Goal: Transaction & Acquisition: Book appointment/travel/reservation

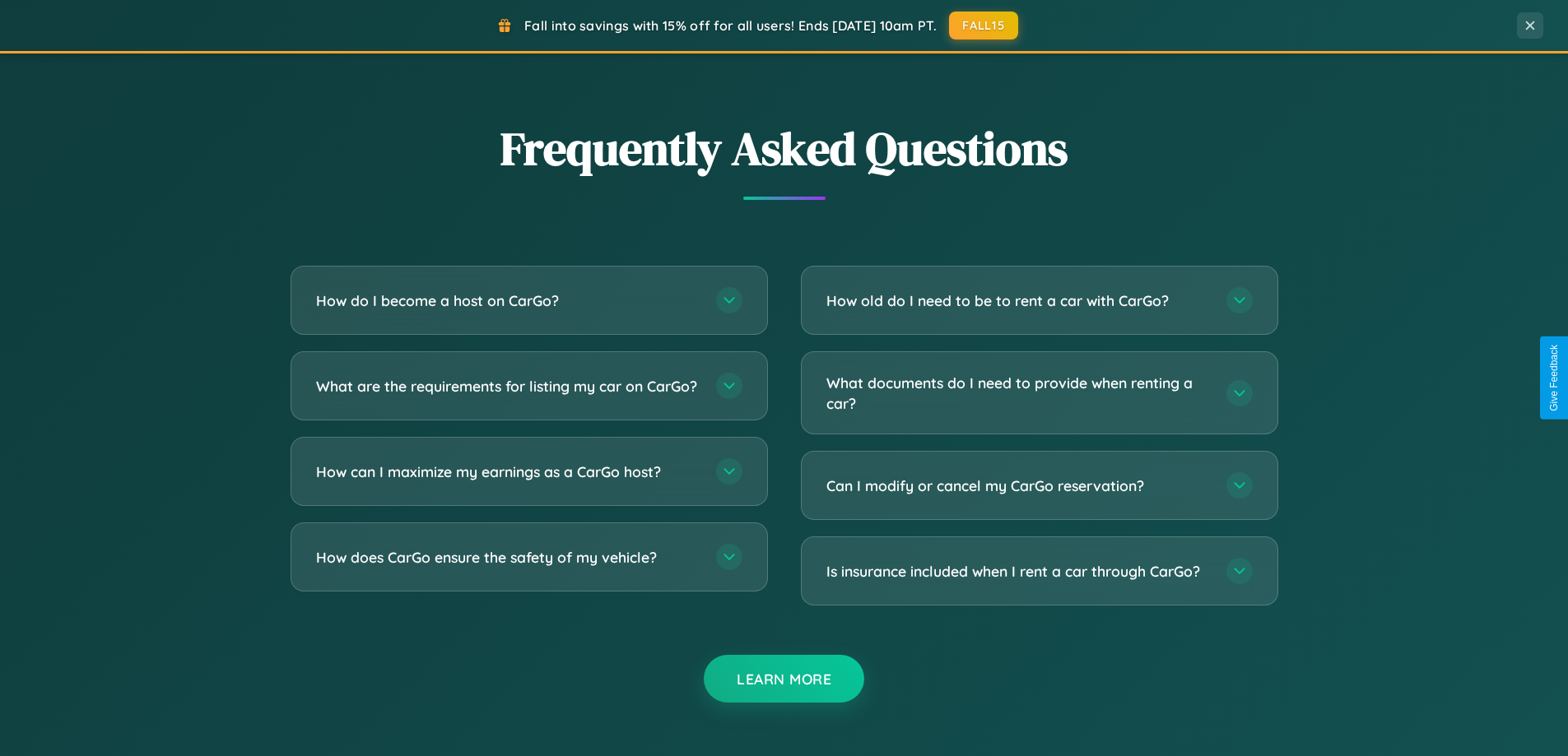
scroll to position [3165, 0]
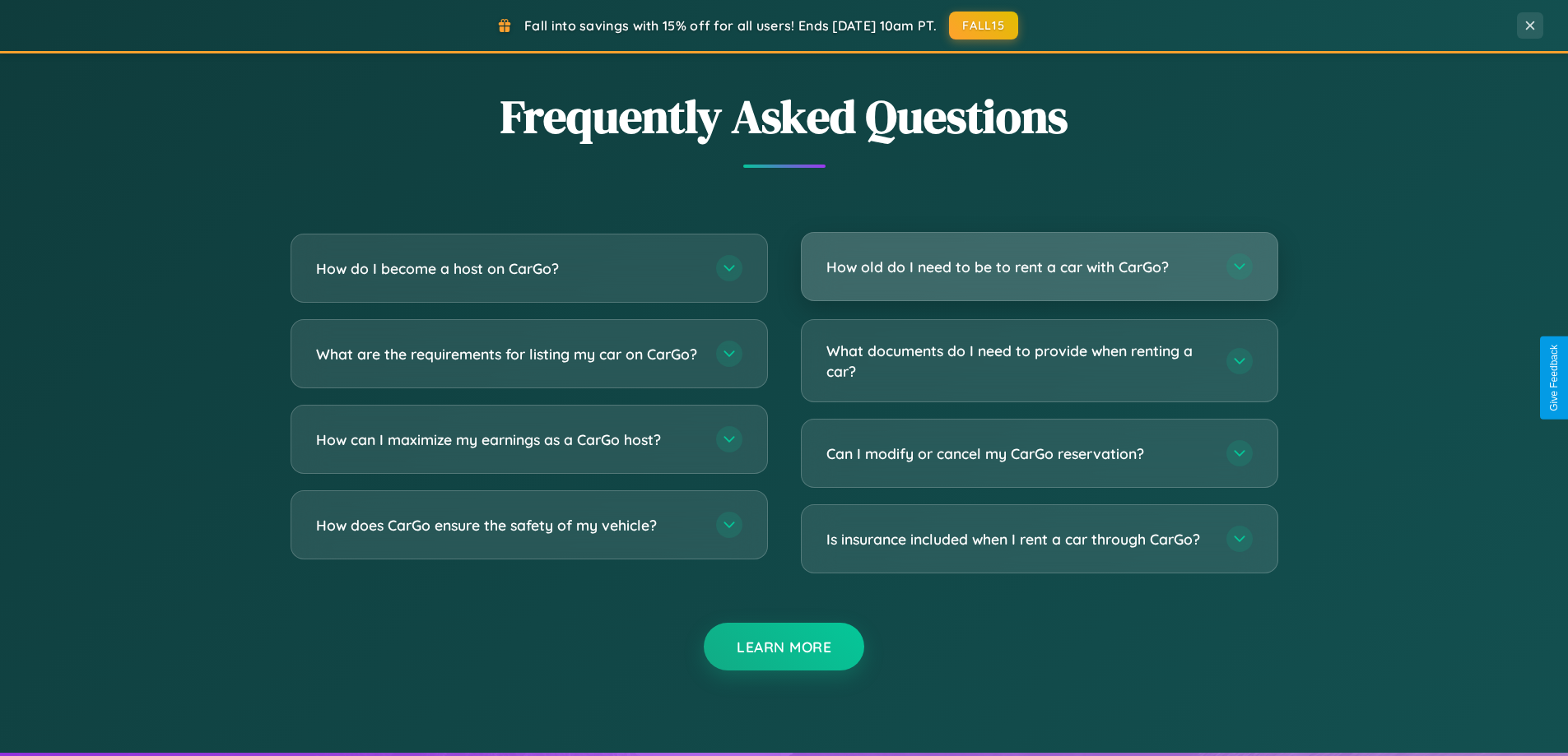
click at [1038, 267] on h3 "How old do I need to be to rent a car with CarGo?" at bounding box center [1018, 267] width 384 height 21
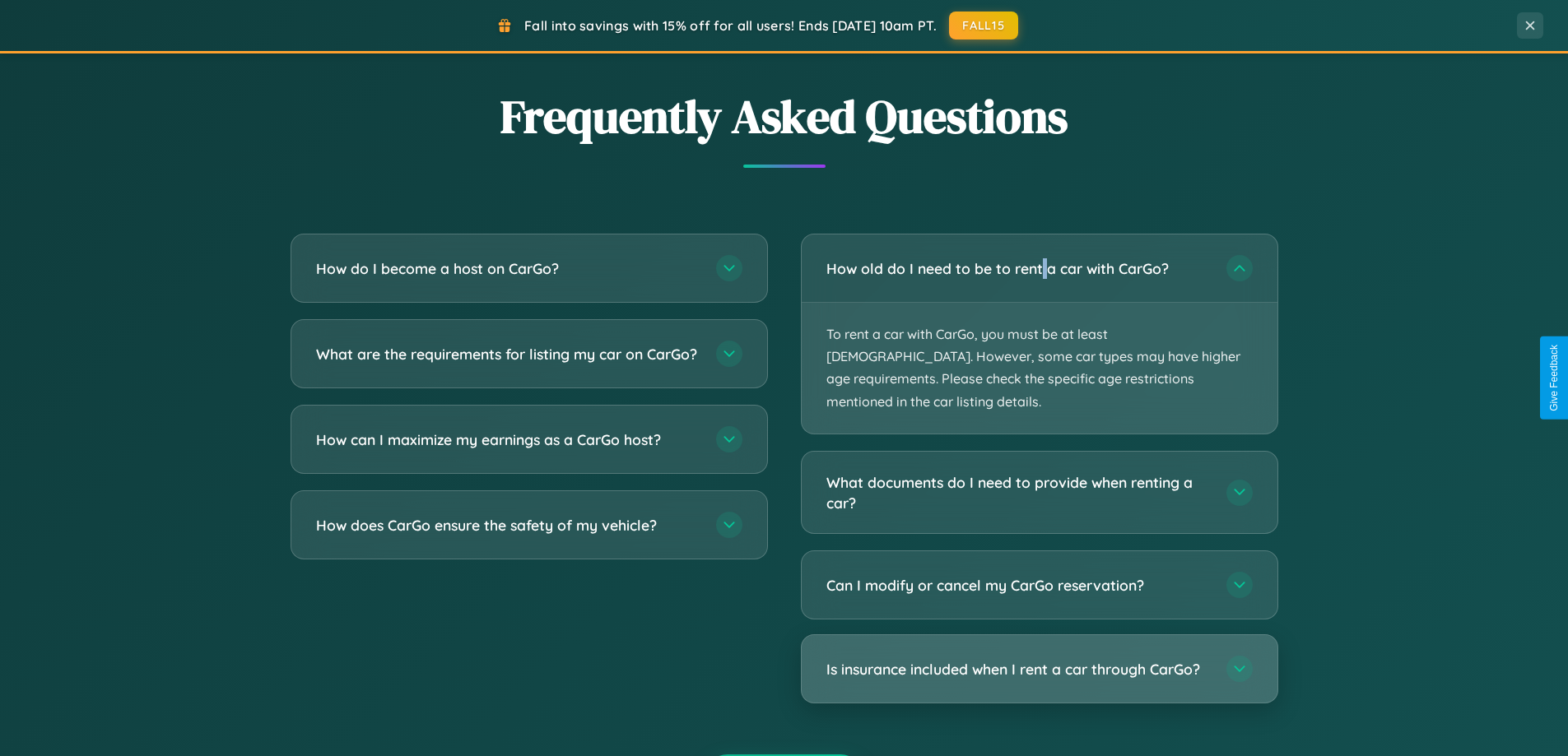
click at [1038, 659] on h3 "Is insurance included when I rent a car through CarGo?" at bounding box center [1018, 669] width 384 height 21
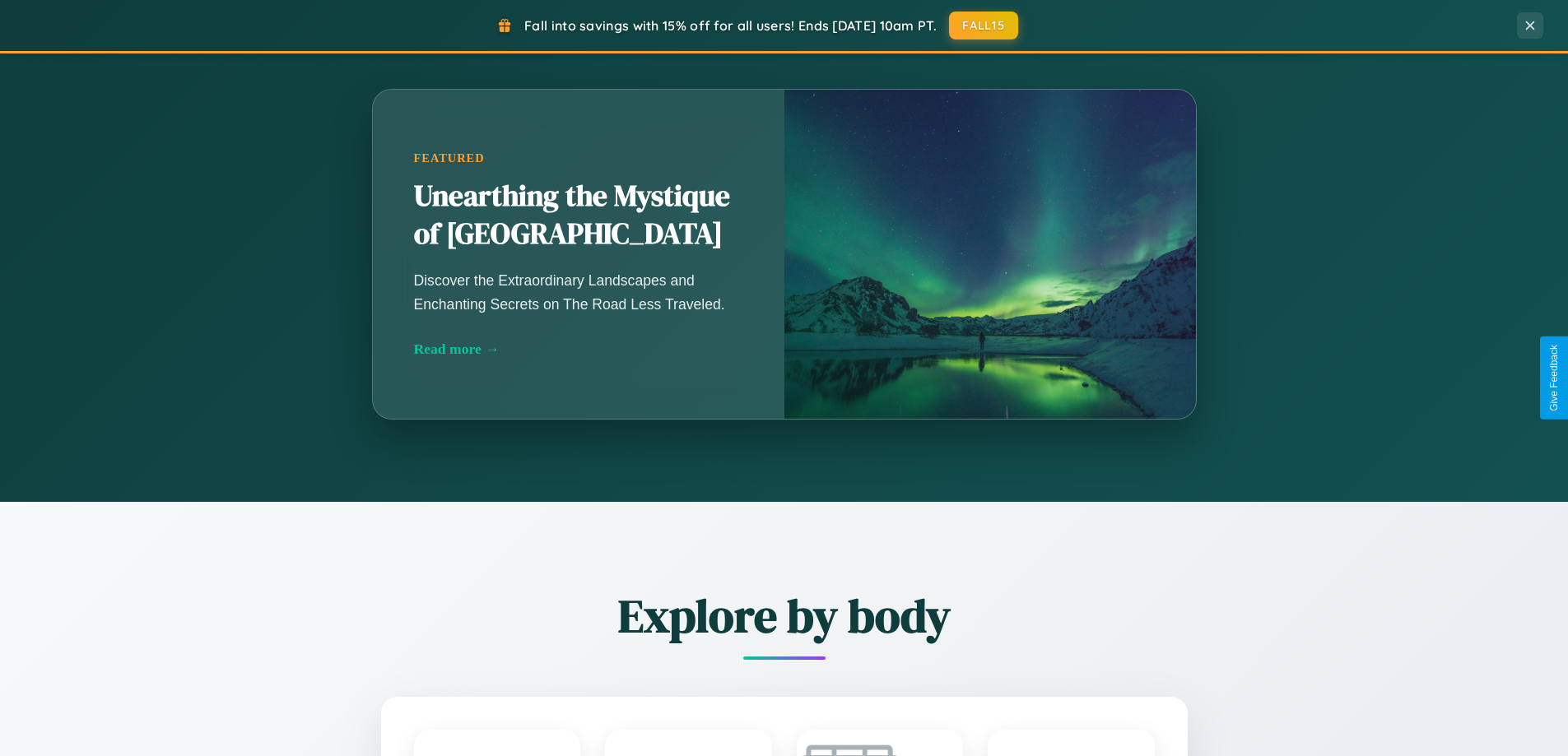
scroll to position [1132, 0]
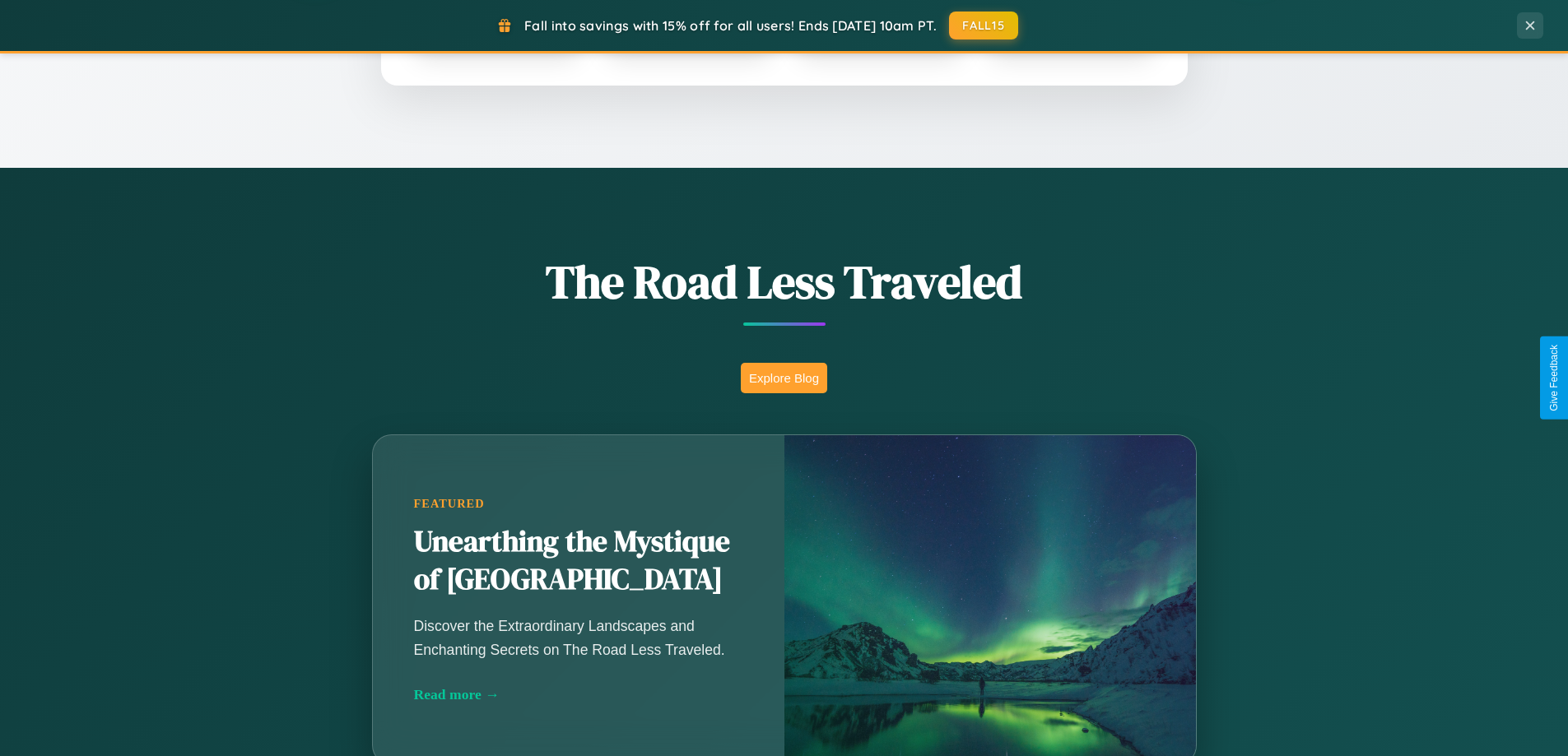
click at [783, 377] on button "Explore Blog" at bounding box center [783, 378] width 87 height 30
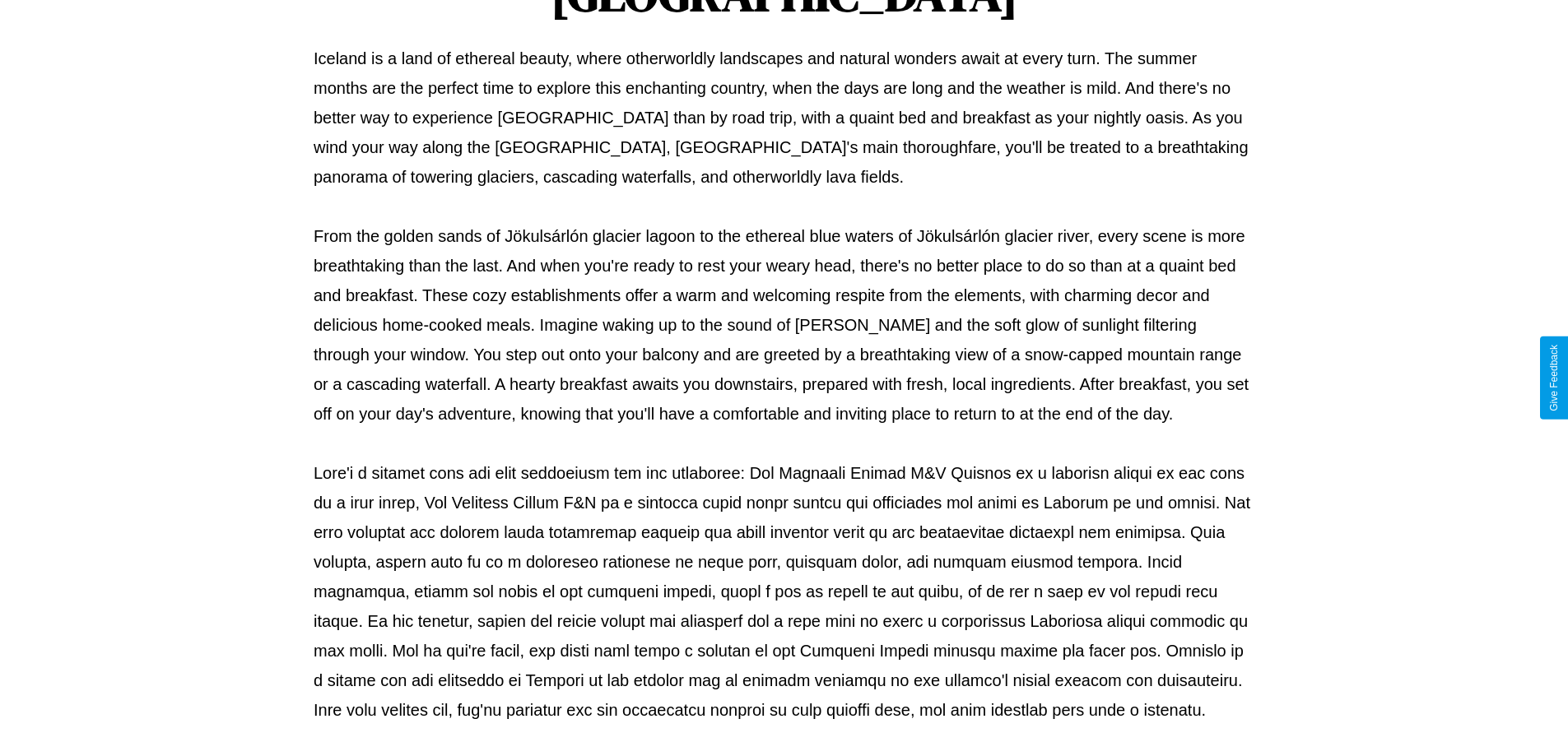
scroll to position [532, 0]
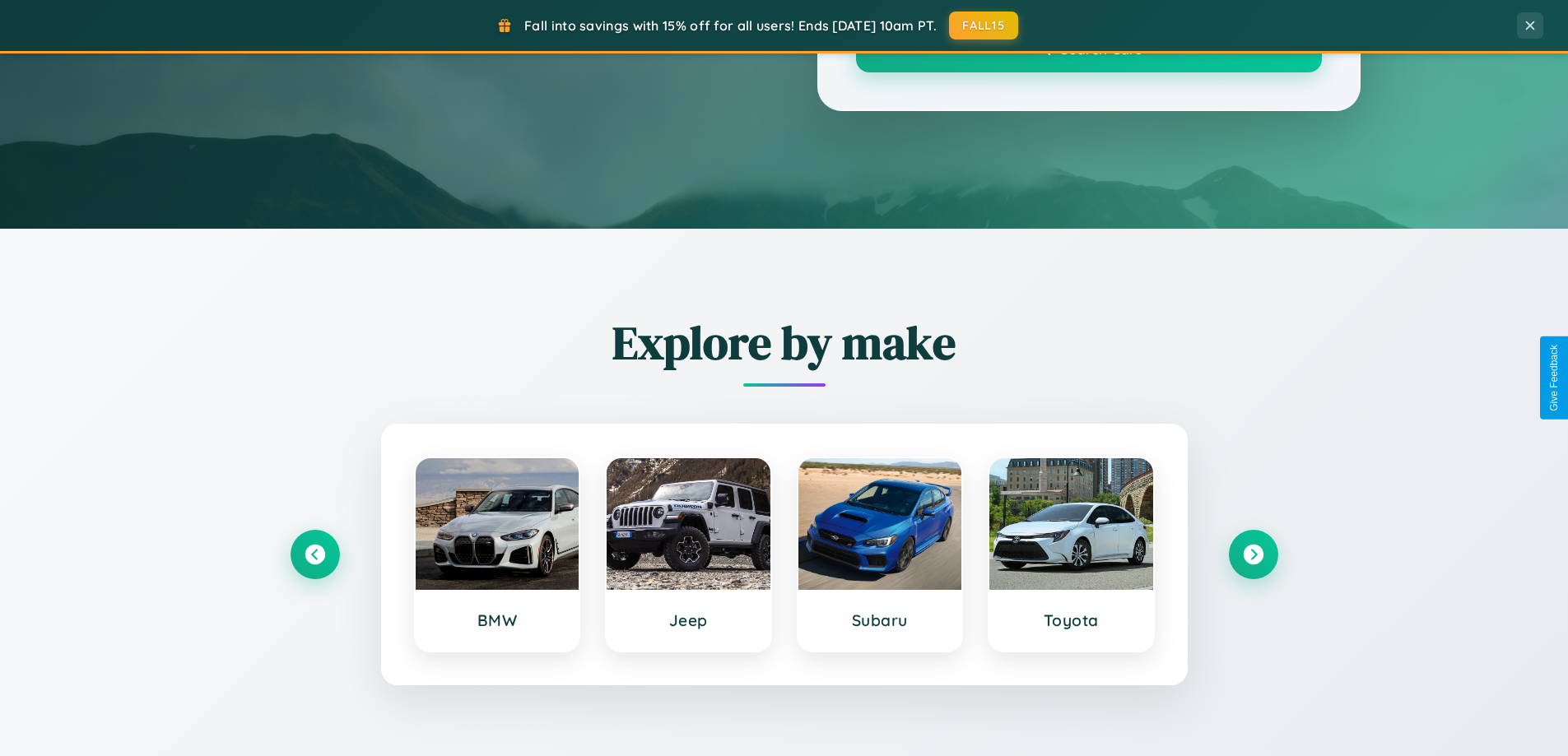
scroll to position [1132, 0]
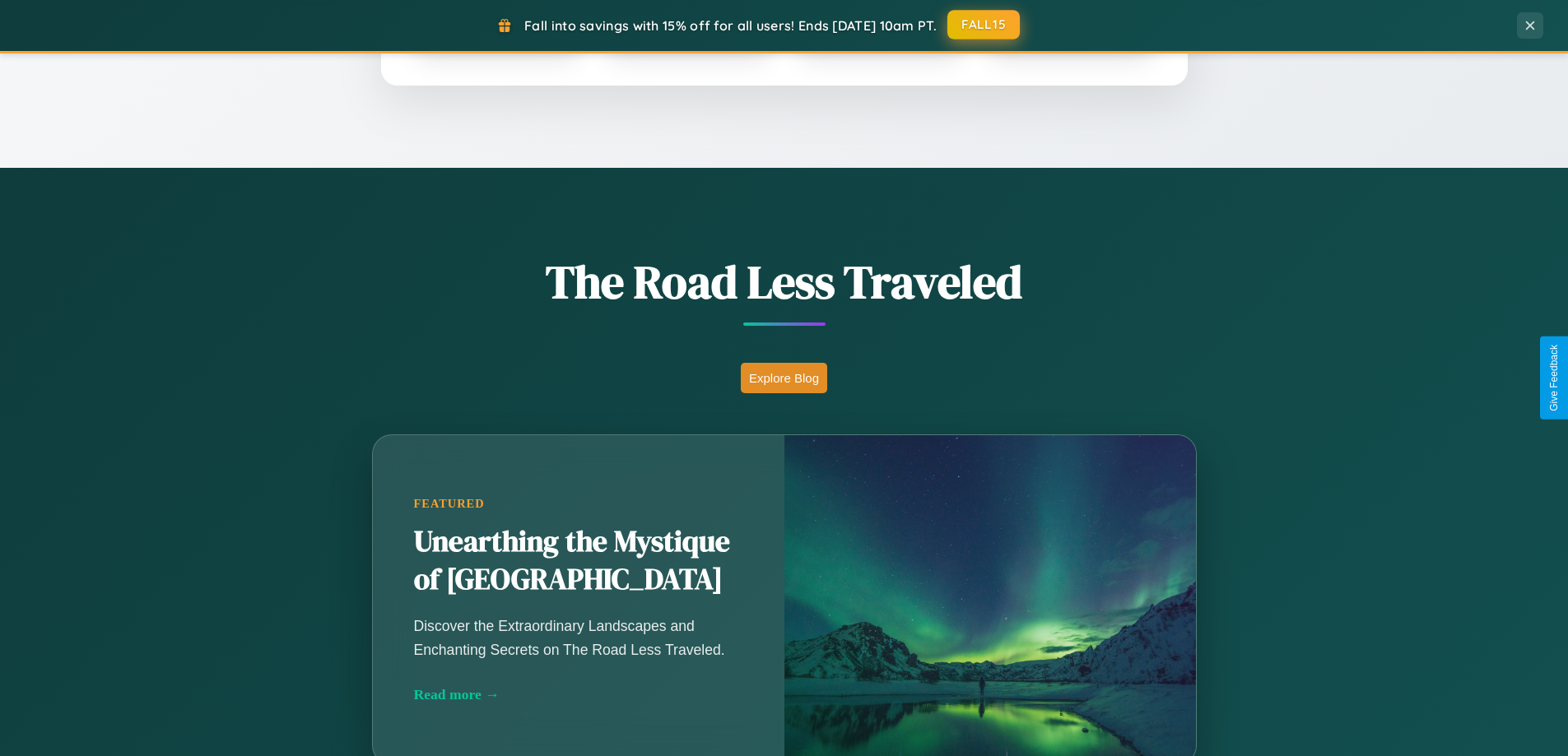
click at [984, 25] on button "FALL15" at bounding box center [983, 24] width 72 height 29
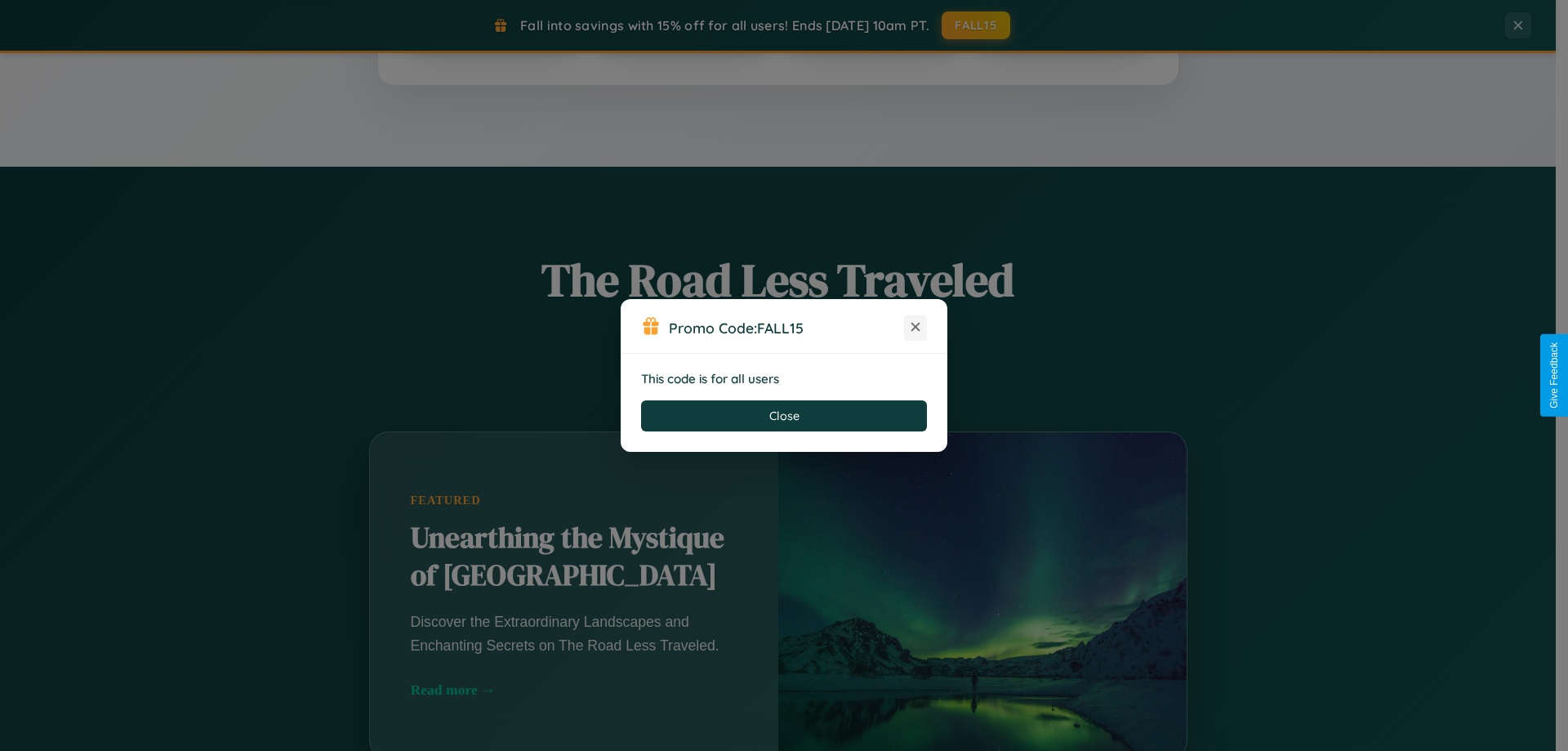
click at [915, 328] on icon at bounding box center [915, 327] width 16 height 16
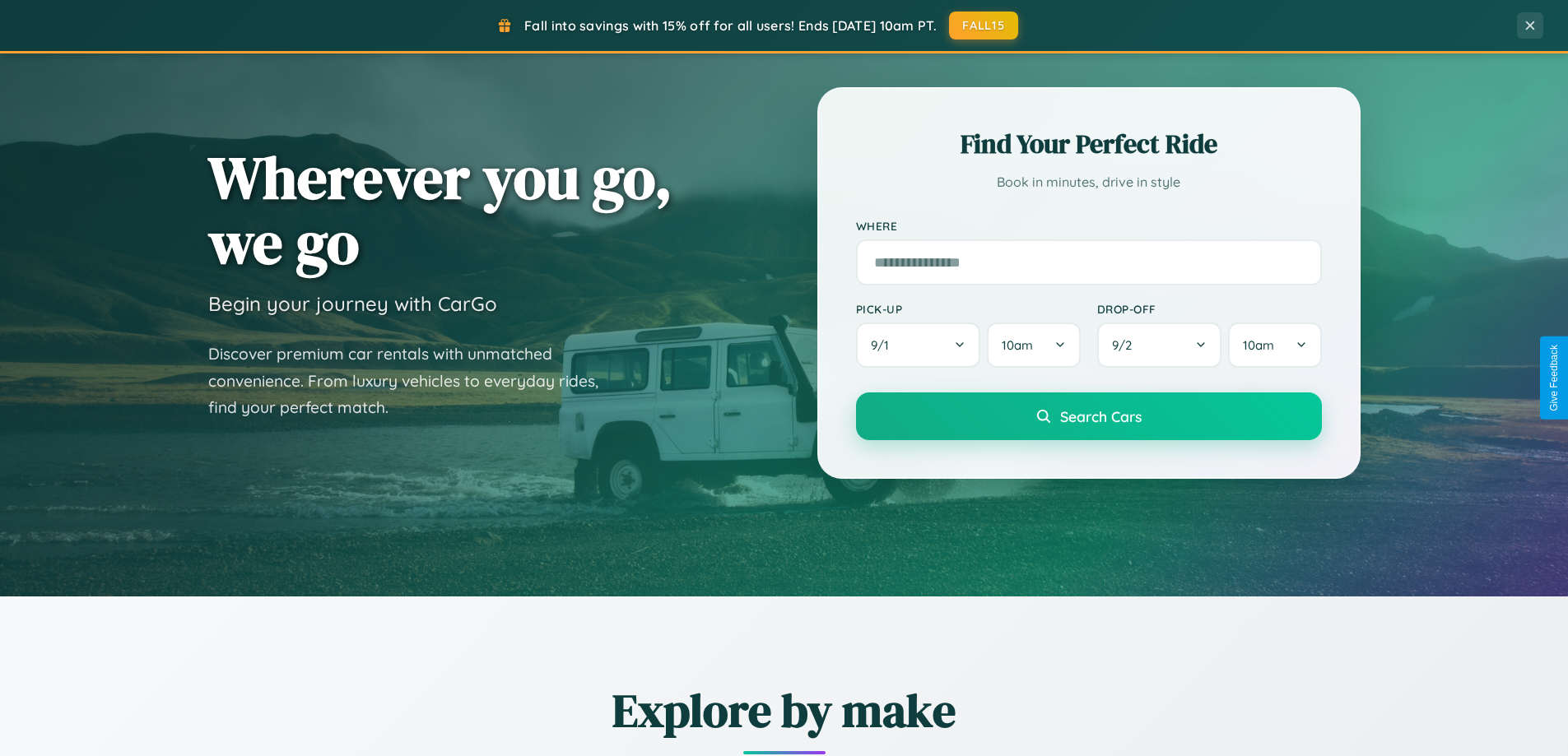
scroll to position [48, 0]
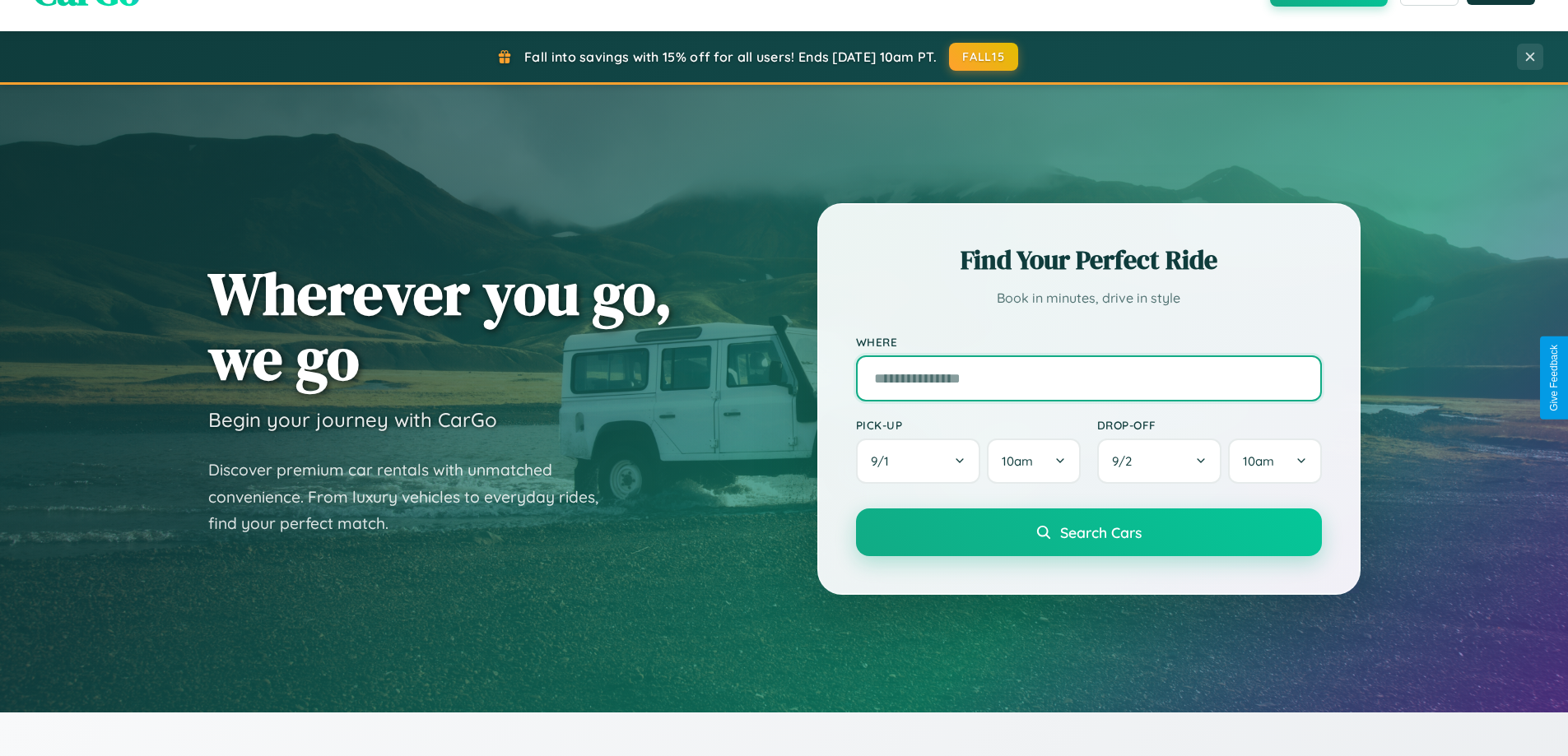
click at [1088, 377] on input "text" at bounding box center [1089, 379] width 466 height 46
type input "******"
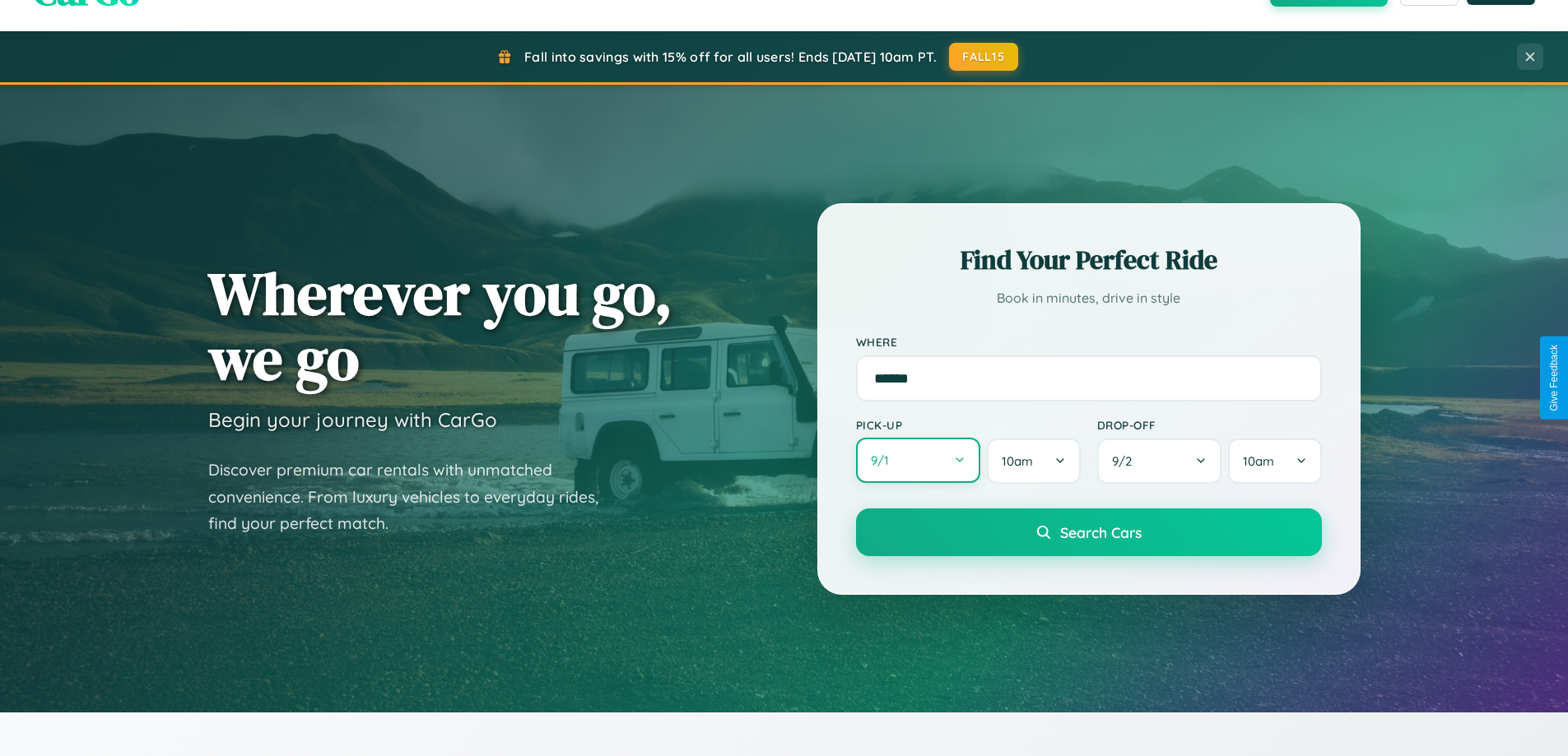
click at [918, 461] on button "9 / 1" at bounding box center [919, 460] width 125 height 45
select select "*"
select select "****"
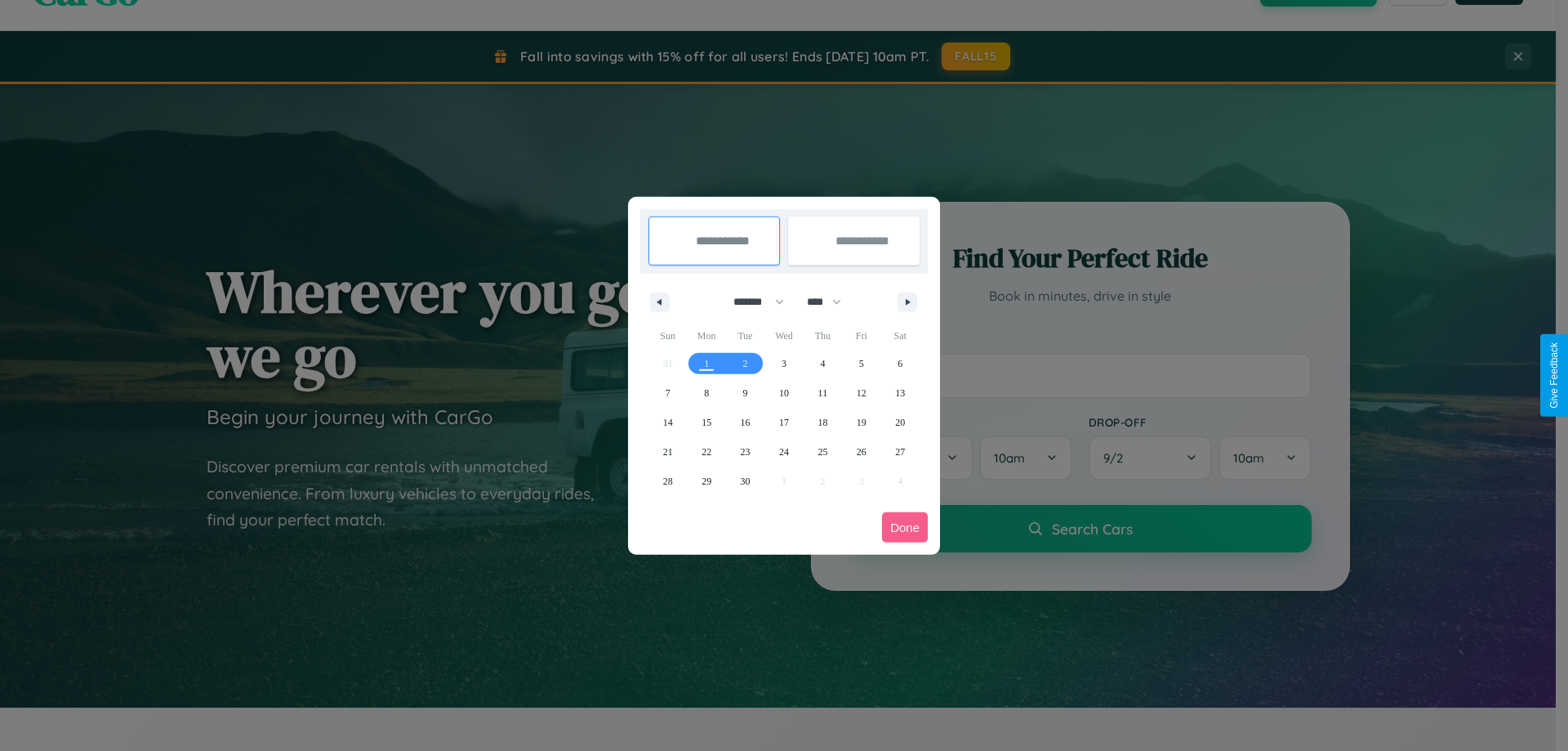
click at [752, 301] on select "******* ******** ***** ***** *** **** **** ****** ********* ******* ******** **…" at bounding box center [756, 302] width 69 height 27
select select "*"
click at [707, 392] on span "6" at bounding box center [707, 392] width 5 height 29
type input "**********"
click at [823, 422] on span "16" at bounding box center [823, 422] width 10 height 29
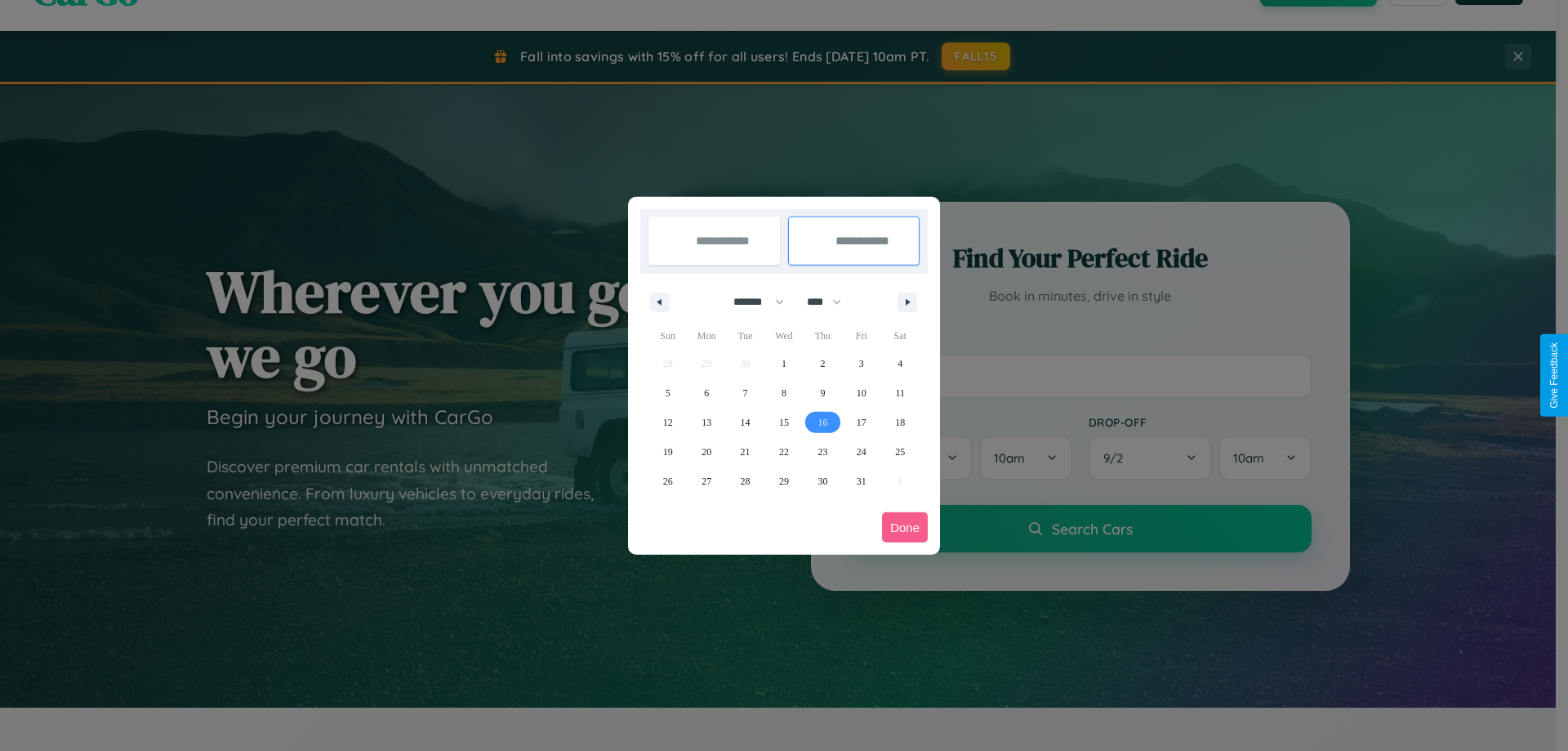
type input "**********"
click at [905, 527] on button "Done" at bounding box center [905, 527] width 46 height 30
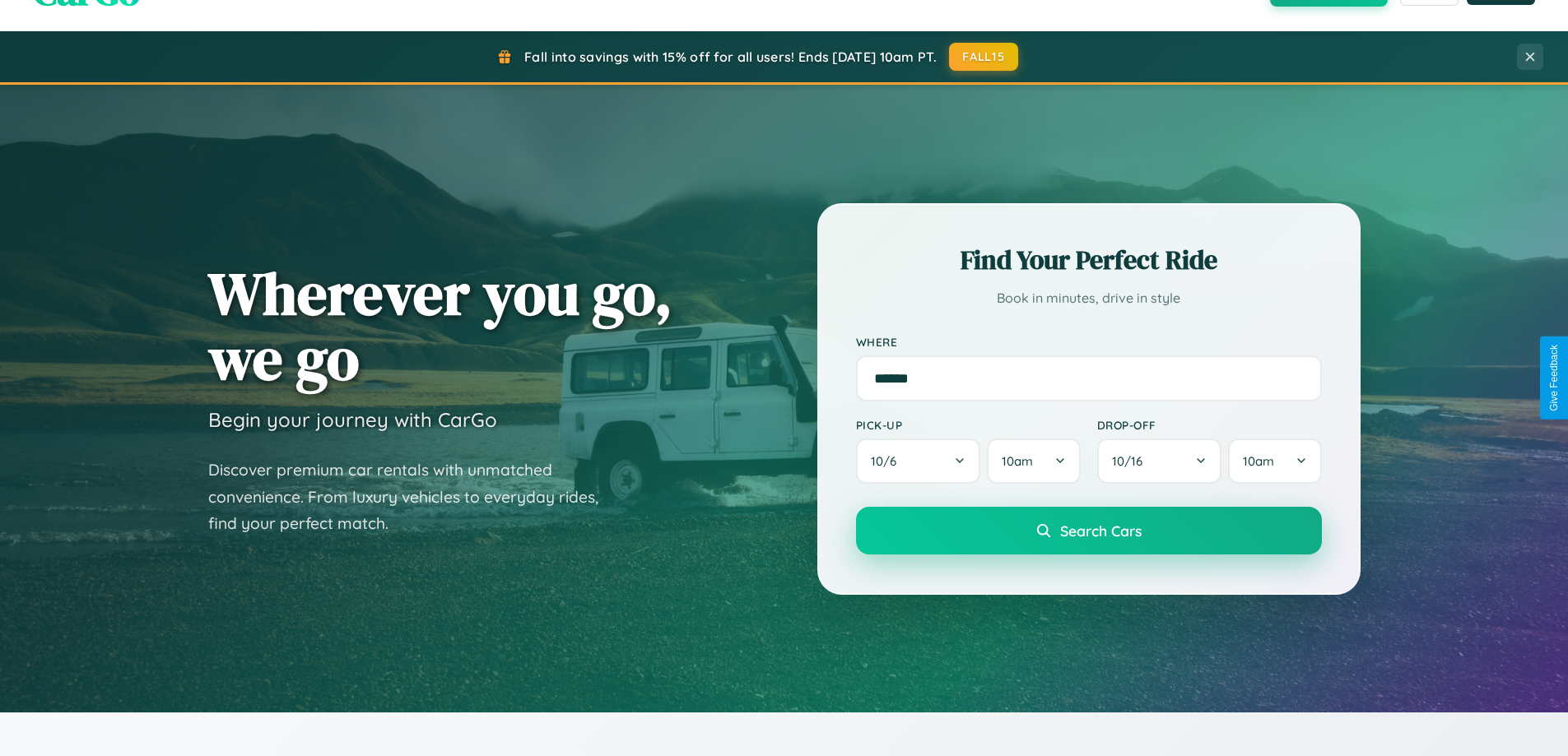
click at [1088, 530] on span "Search Cars" at bounding box center [1100, 530] width 81 height 18
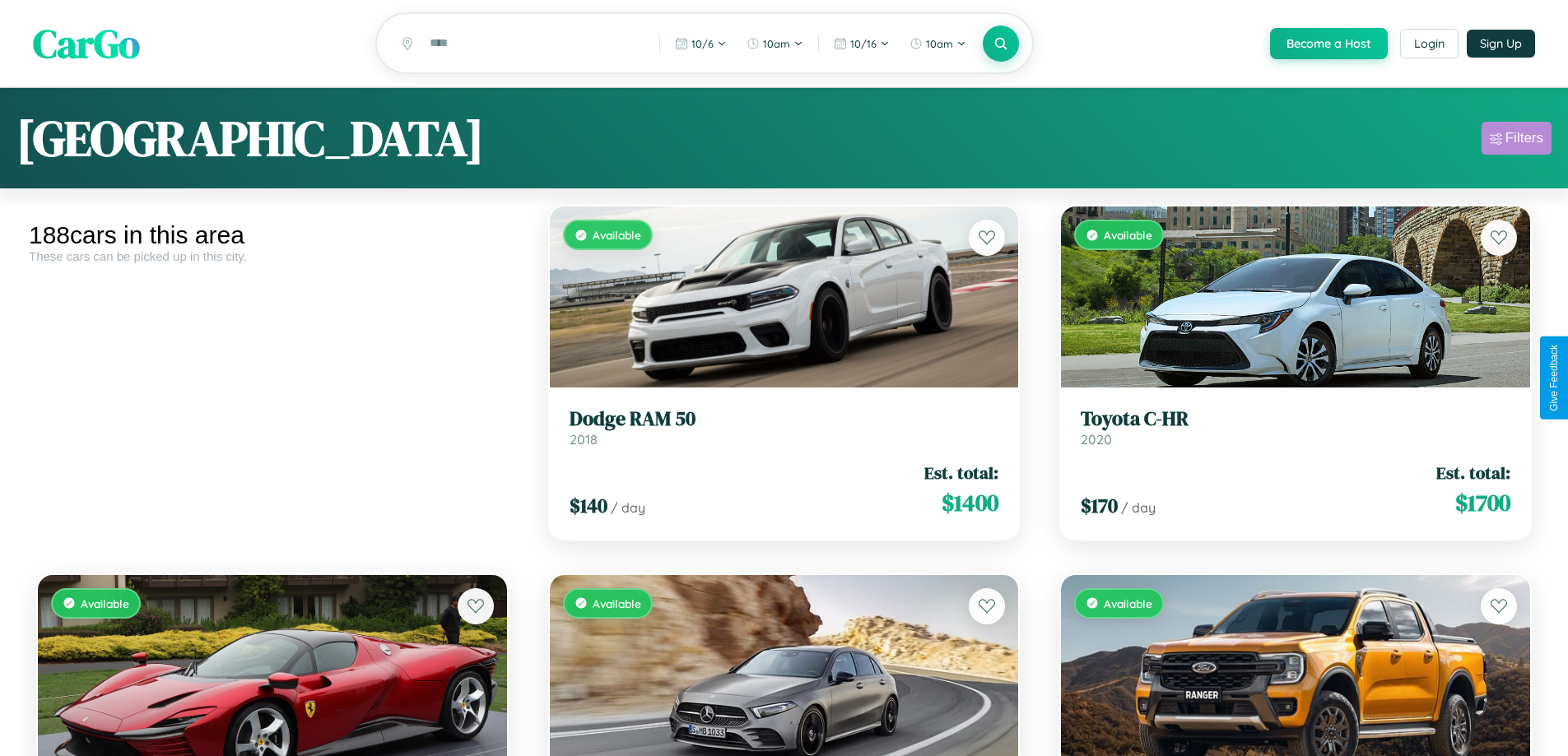
click at [1515, 141] on div "Filters" at bounding box center [1523, 138] width 37 height 16
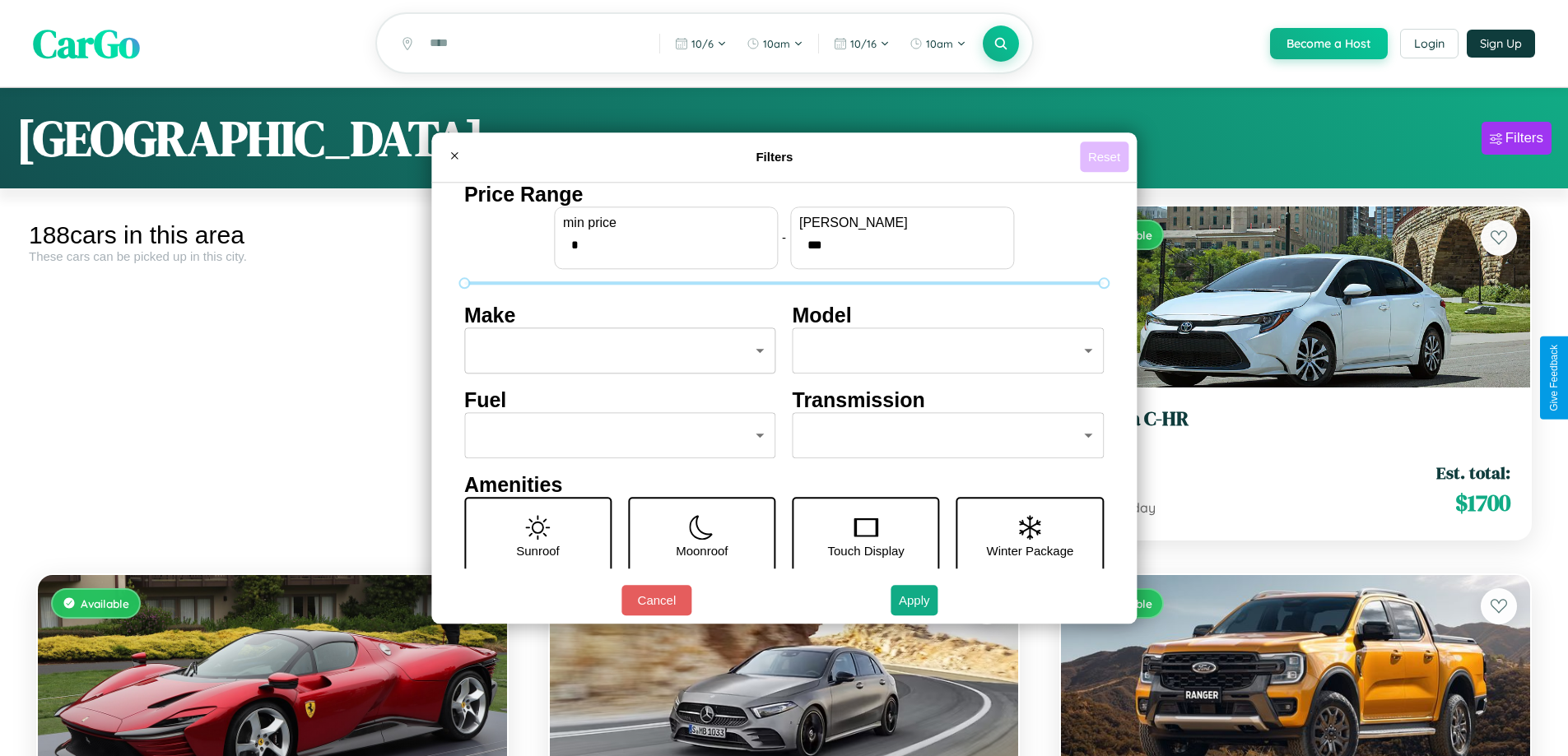
click at [1106, 156] on button "Reset" at bounding box center [1103, 157] width 48 height 30
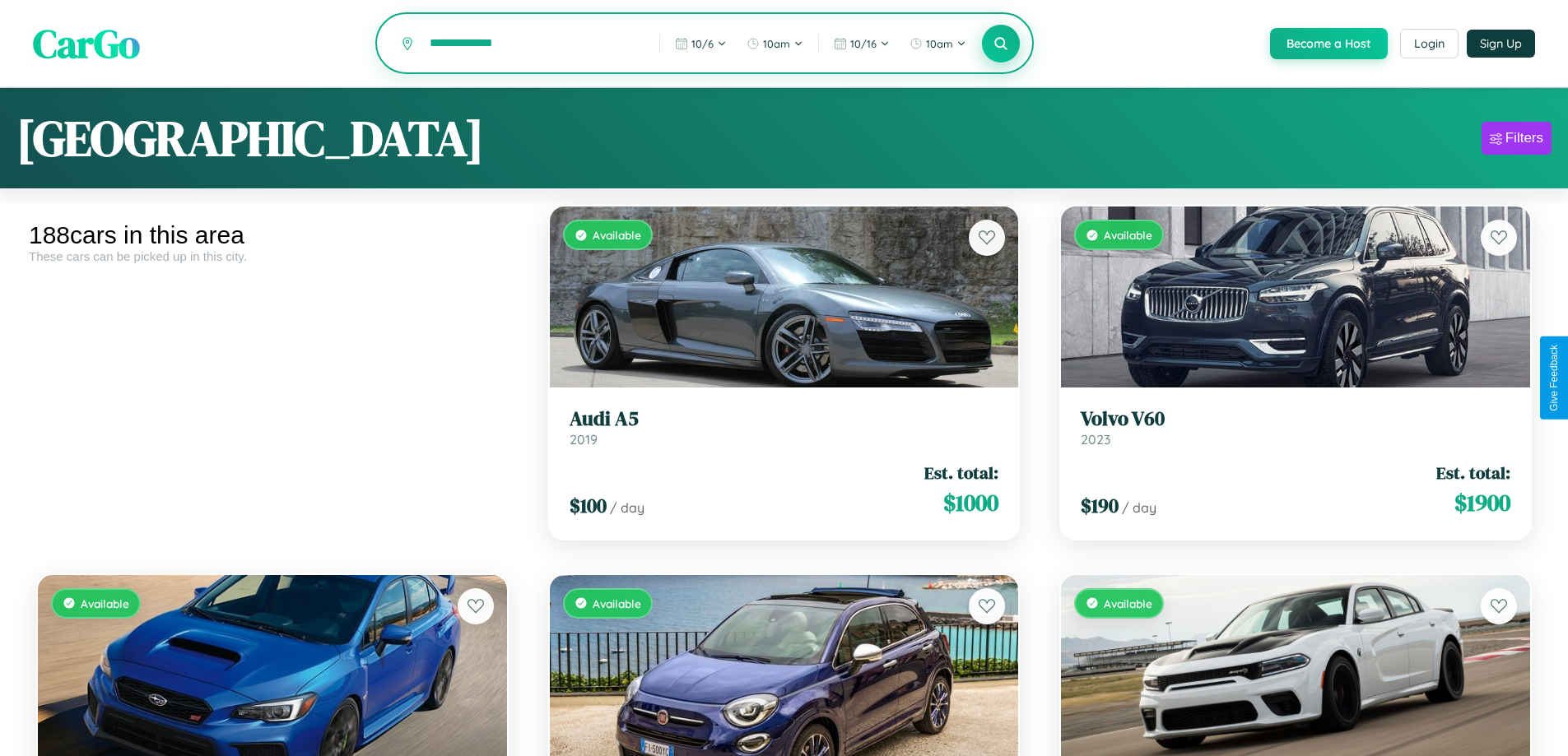
type input "**********"
click at [1000, 45] on icon at bounding box center [1002, 44] width 16 height 16
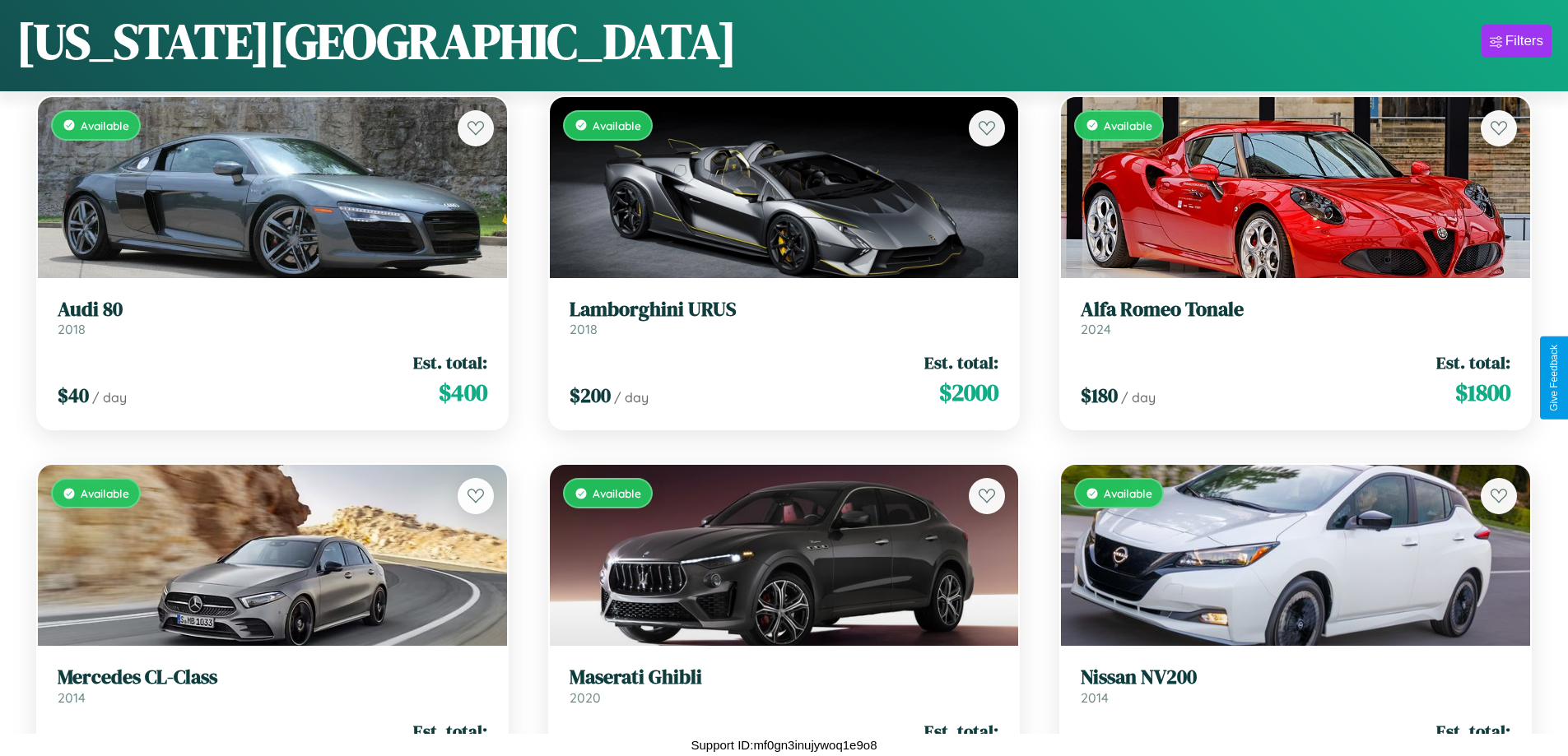
scroll to position [7967, 0]
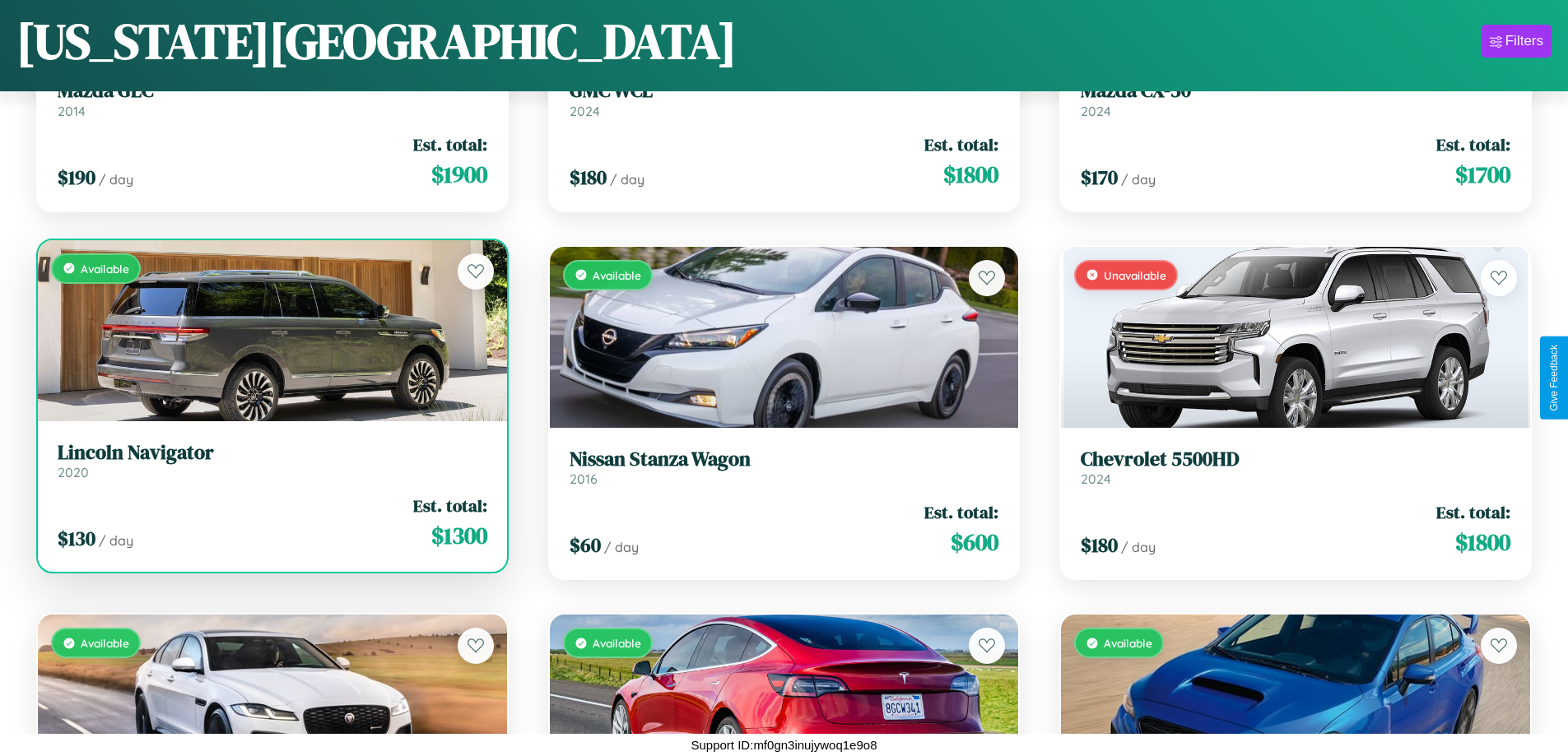
click at [270, 330] on div "Available" at bounding box center [272, 330] width 469 height 181
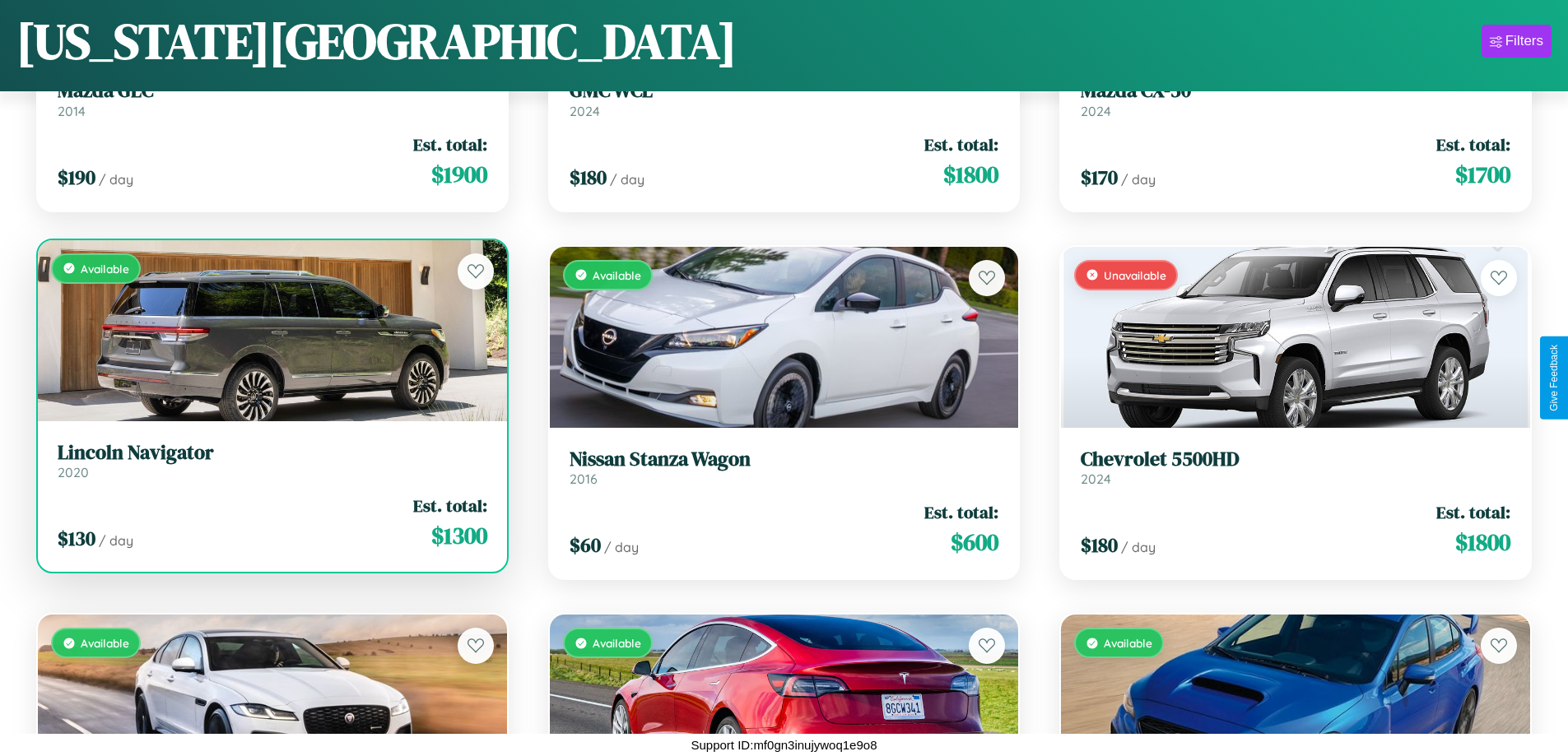
click at [270, 330] on div "Available" at bounding box center [272, 330] width 469 height 181
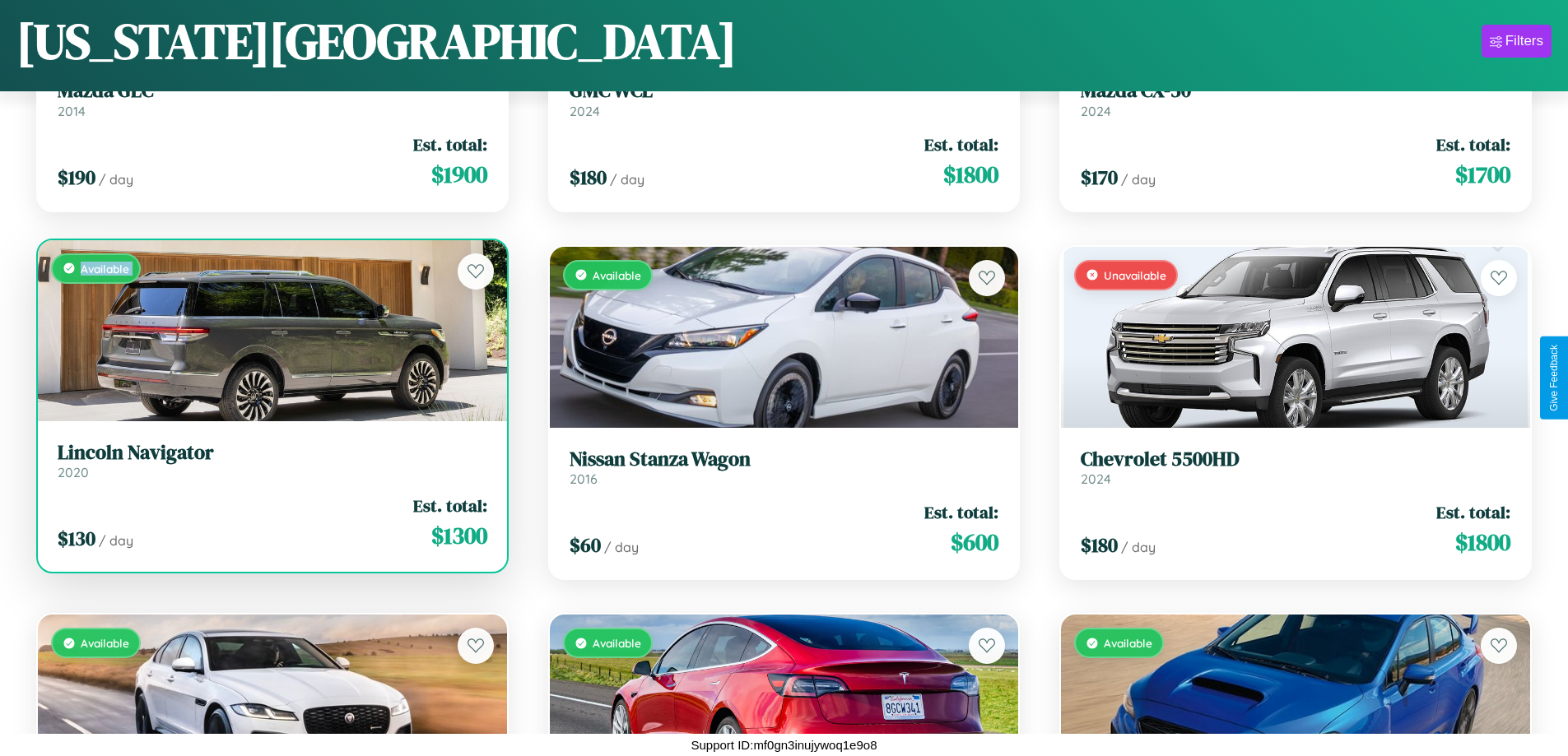
click at [270, 330] on div "Available" at bounding box center [272, 330] width 469 height 181
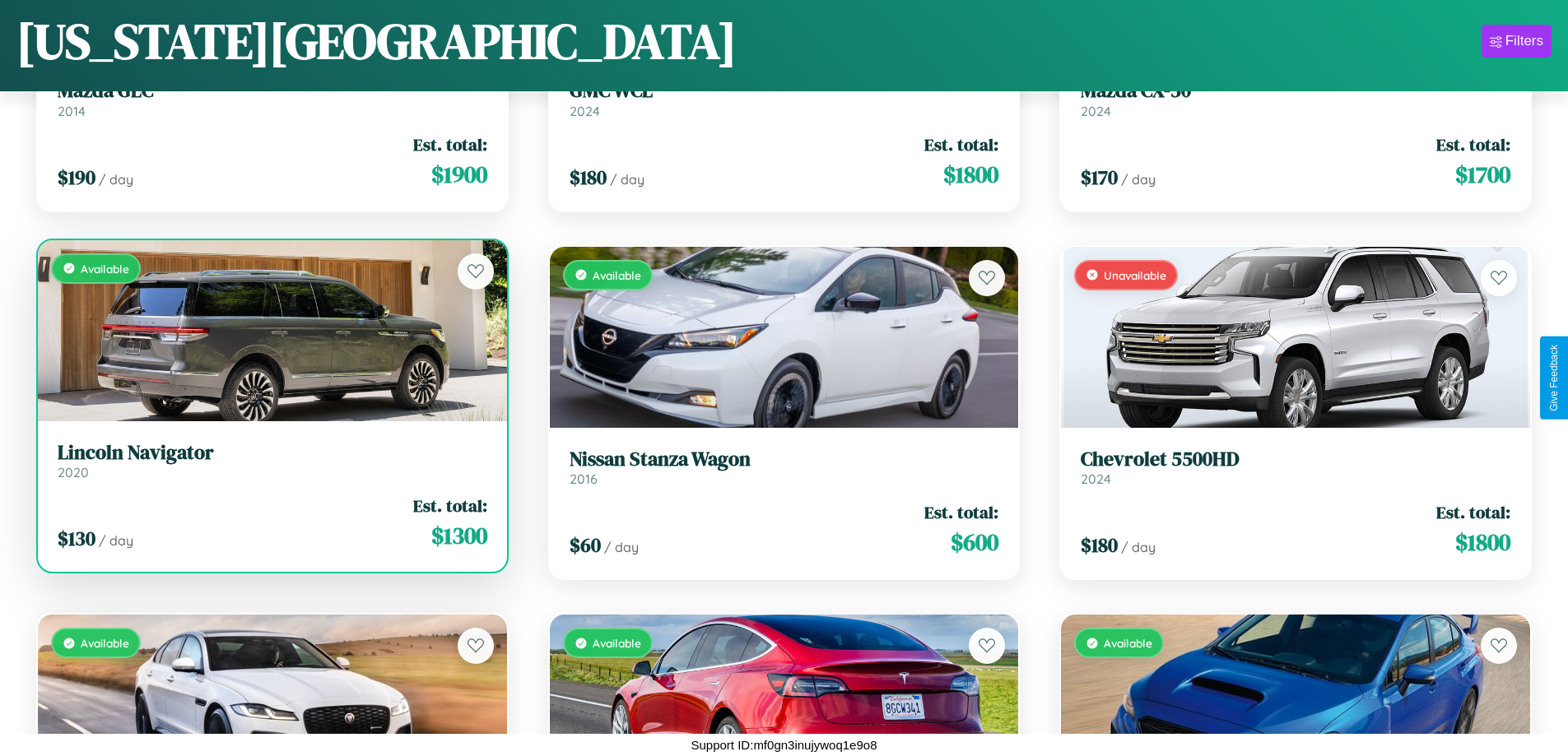
click at [270, 330] on div "Available" at bounding box center [272, 330] width 469 height 181
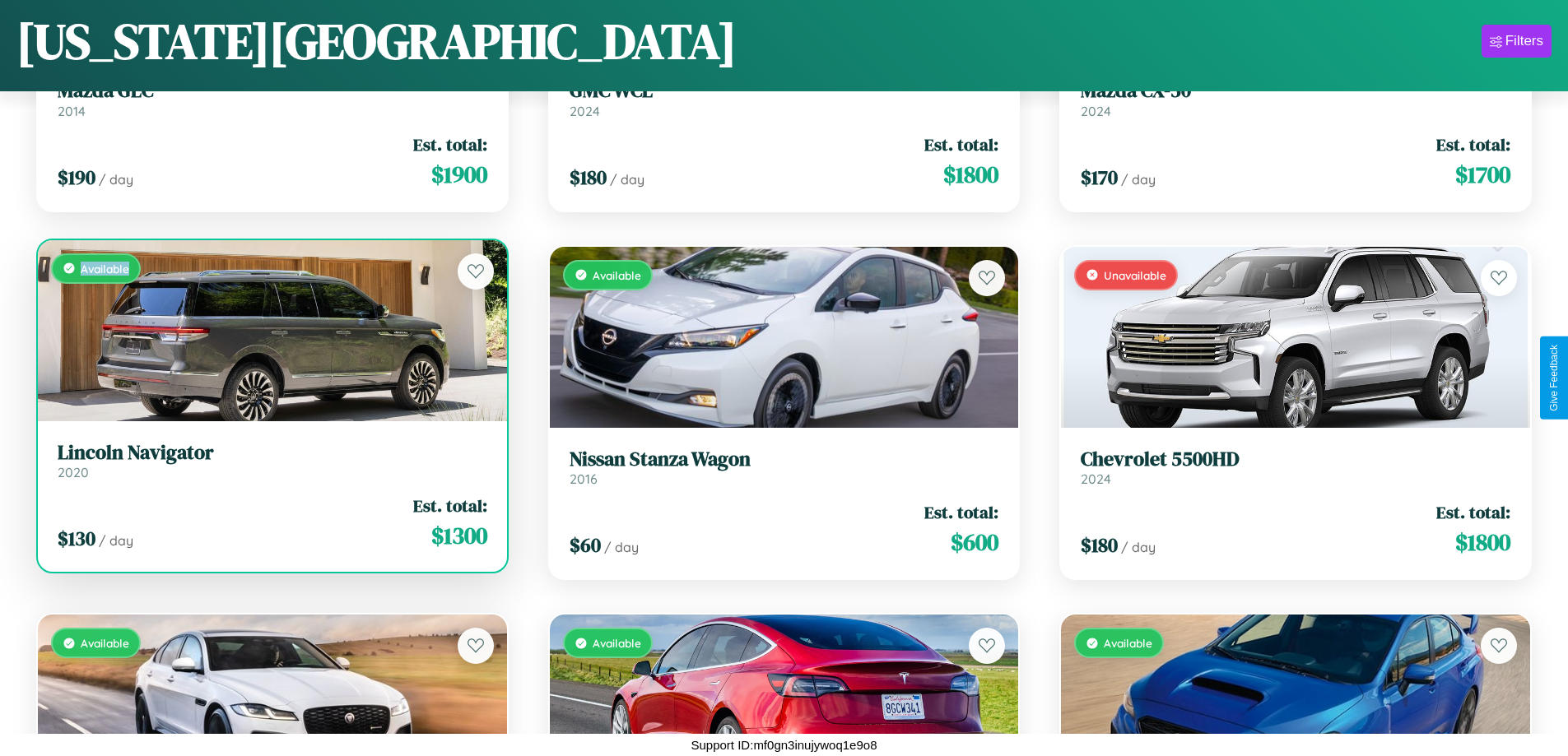
click at [270, 330] on div "Available" at bounding box center [272, 330] width 469 height 181
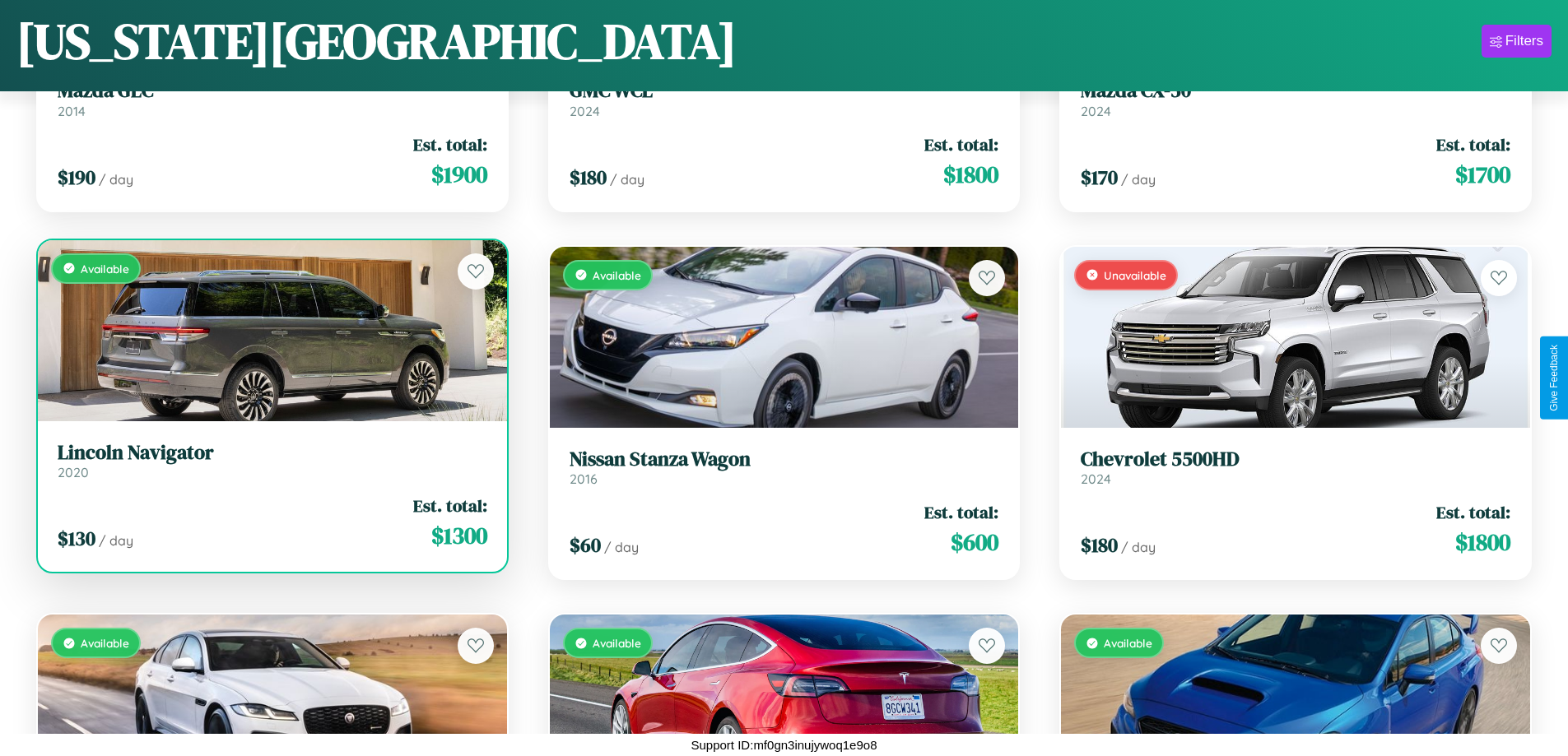
click at [270, 460] on h3 "Lincoln Navigator" at bounding box center [273, 453] width 430 height 24
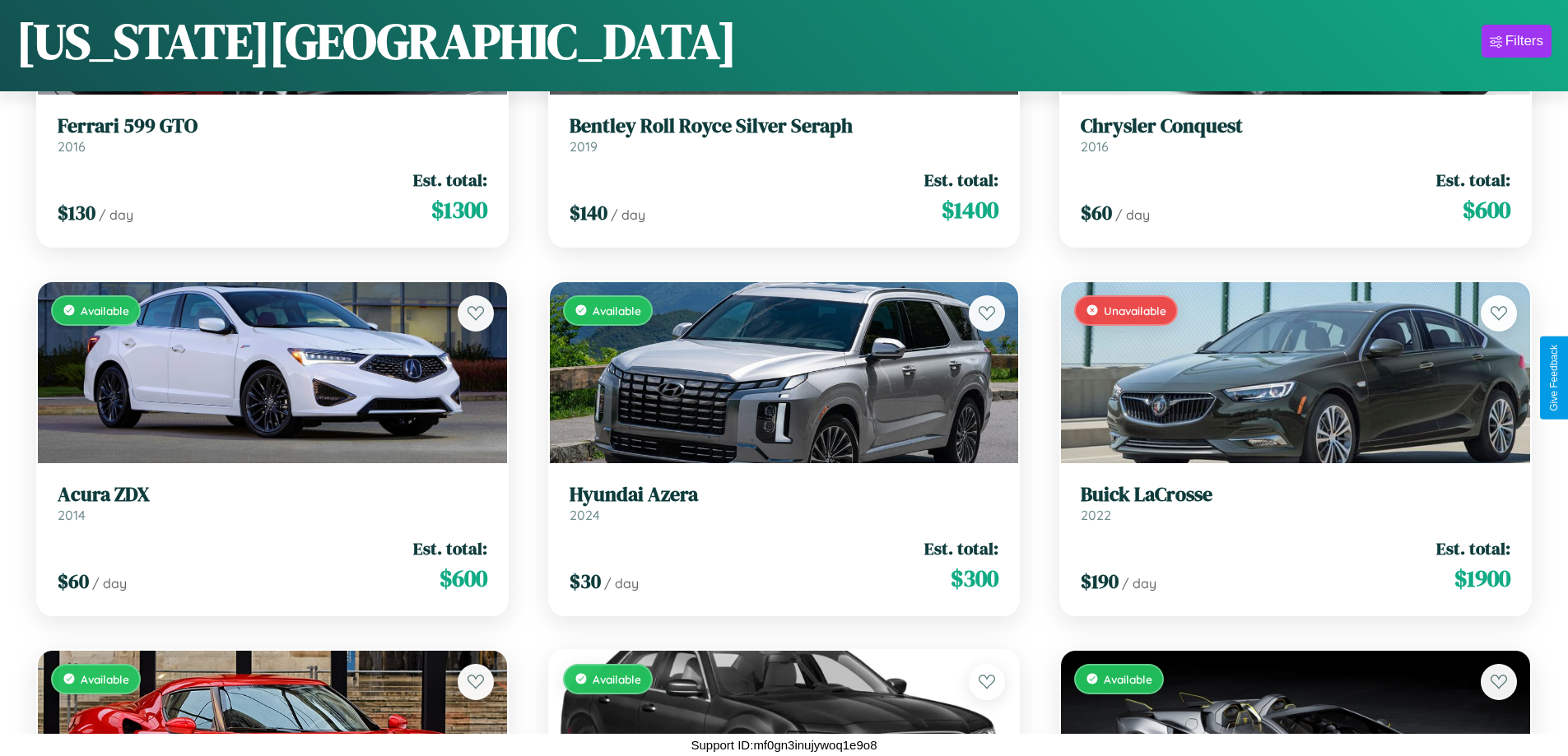
scroll to position [16438, 0]
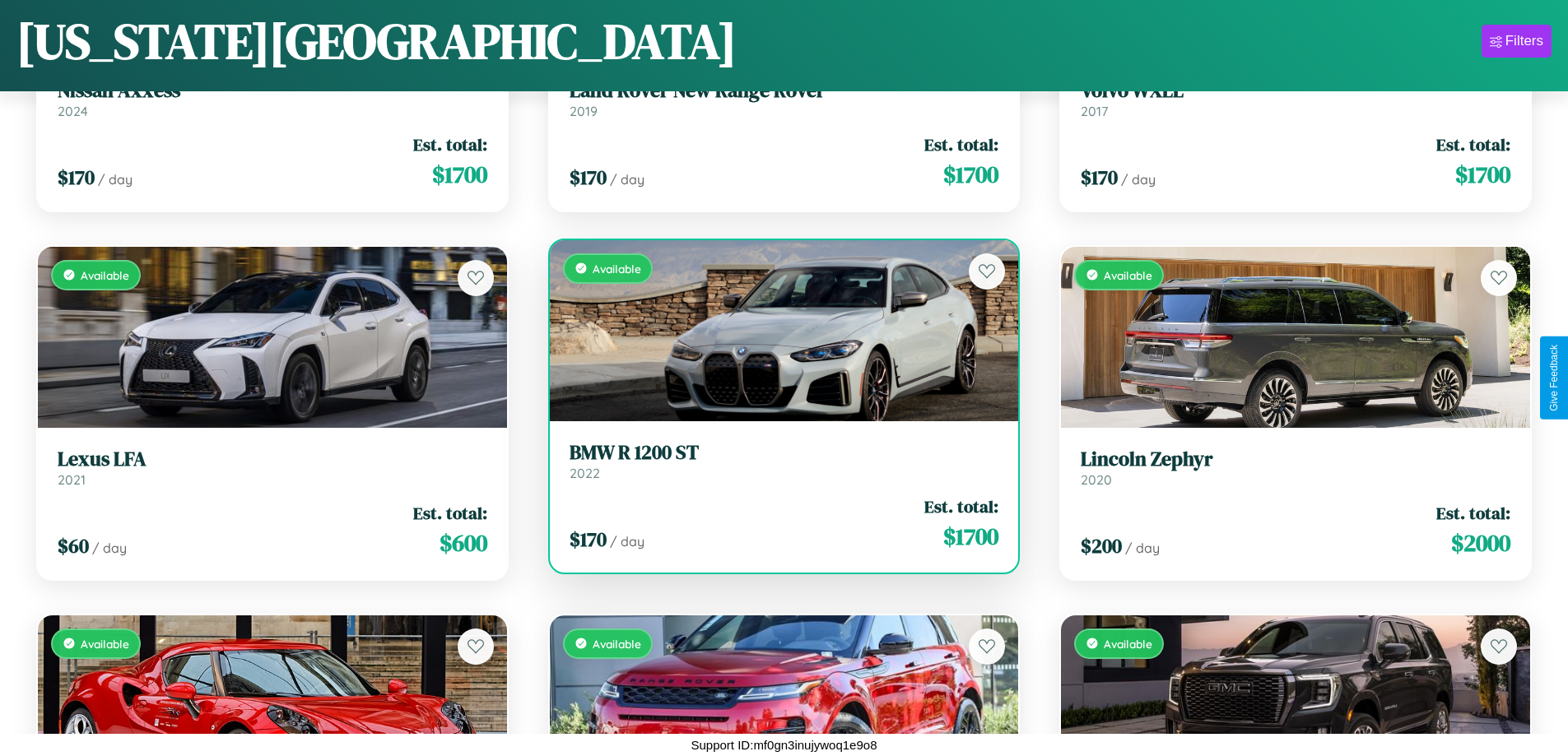
click at [777, 461] on h3 "BMW R 1200 ST" at bounding box center [784, 453] width 430 height 24
